Goal: Information Seeking & Learning: Learn about a topic

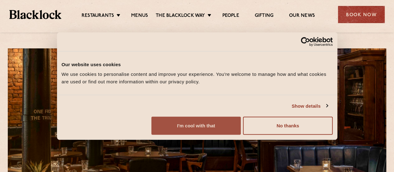
click at [241, 132] on button "I'm cool with that" at bounding box center [195, 126] width 89 height 18
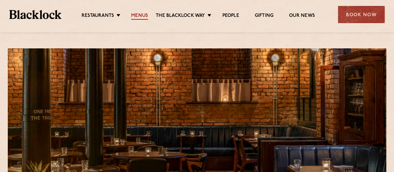
click at [137, 14] on link "Menus" at bounding box center [139, 16] width 17 height 7
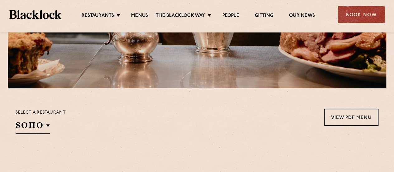
scroll to position [187, 0]
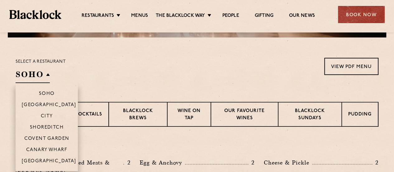
click at [41, 72] on h2 "SOHO" at bounding box center [33, 76] width 34 height 14
click at [39, 162] on p "[GEOGRAPHIC_DATA]" at bounding box center [49, 161] width 55 height 6
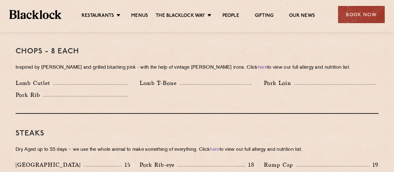
scroll to position [499, 0]
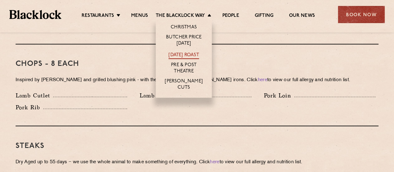
click at [191, 55] on link "[DATE] Roast" at bounding box center [184, 55] width 30 height 7
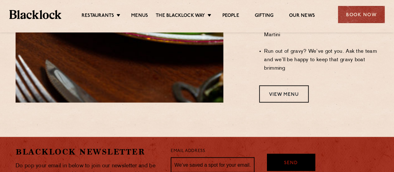
scroll to position [655, 0]
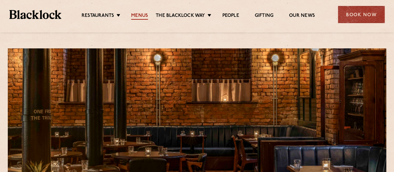
click at [137, 13] on link "Menus" at bounding box center [139, 16] width 17 height 7
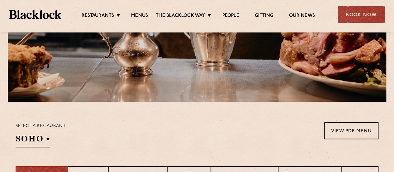
scroll to position [187, 0]
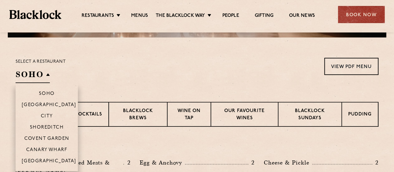
click at [50, 72] on h2 "SOHO" at bounding box center [33, 76] width 34 height 14
click at [50, 158] on p "[GEOGRAPHIC_DATA]" at bounding box center [49, 161] width 55 height 6
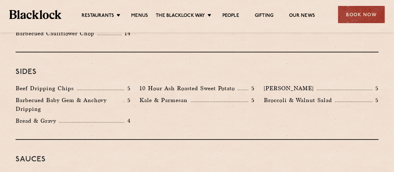
scroll to position [935, 0]
